Goal: Information Seeking & Learning: Find specific fact

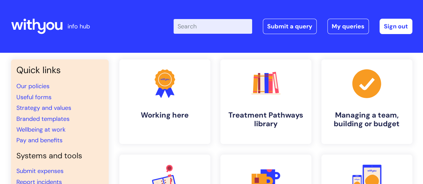
click at [216, 24] on input "Enter your search term here..." at bounding box center [212, 26] width 79 height 15
type input "policy"
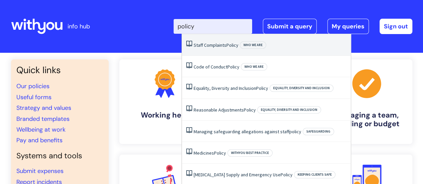
click at [224, 48] on link "Staff Complaints Policy" at bounding box center [216, 45] width 45 height 6
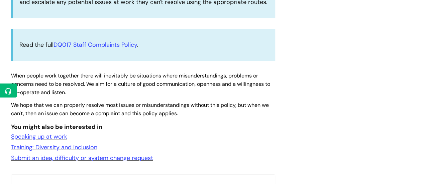
scroll to position [226, 0]
